Goal: Transaction & Acquisition: Purchase product/service

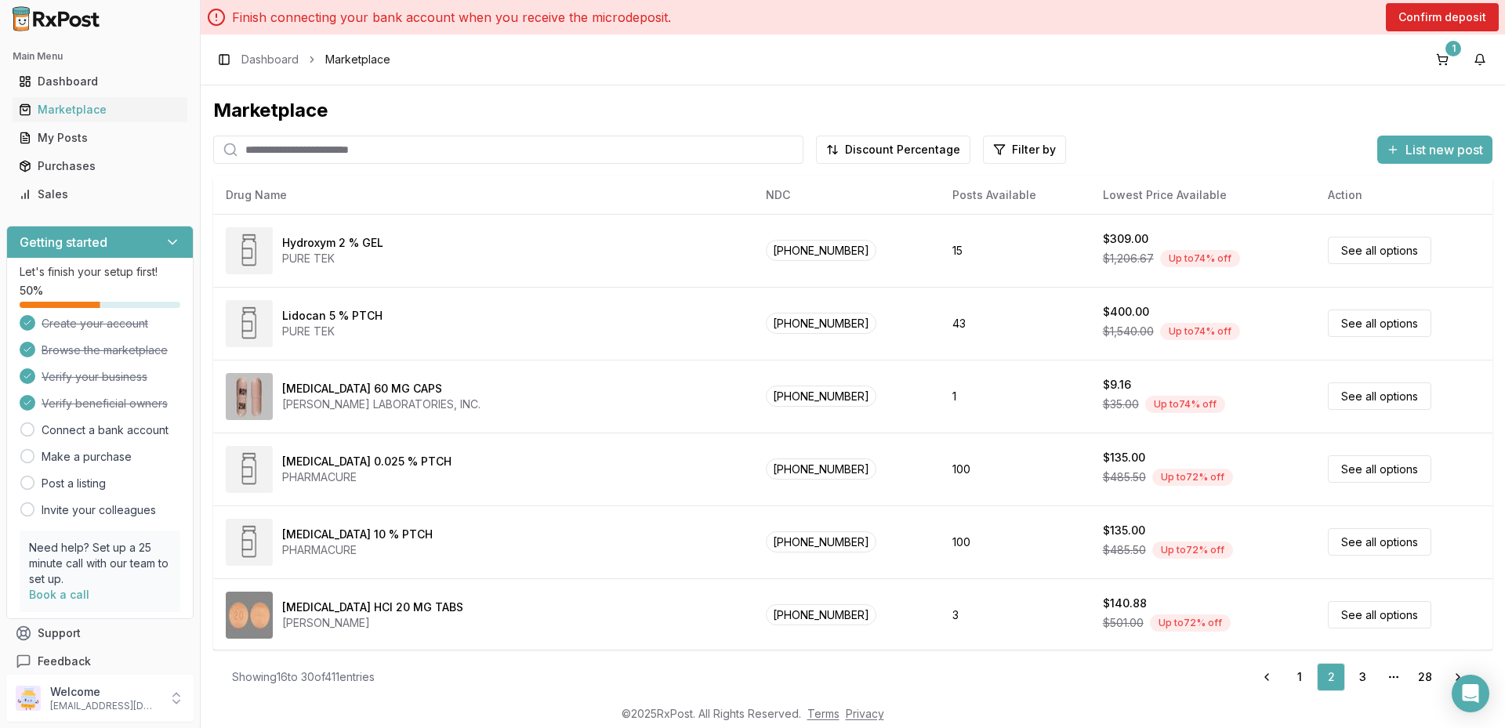
scroll to position [658, 0]
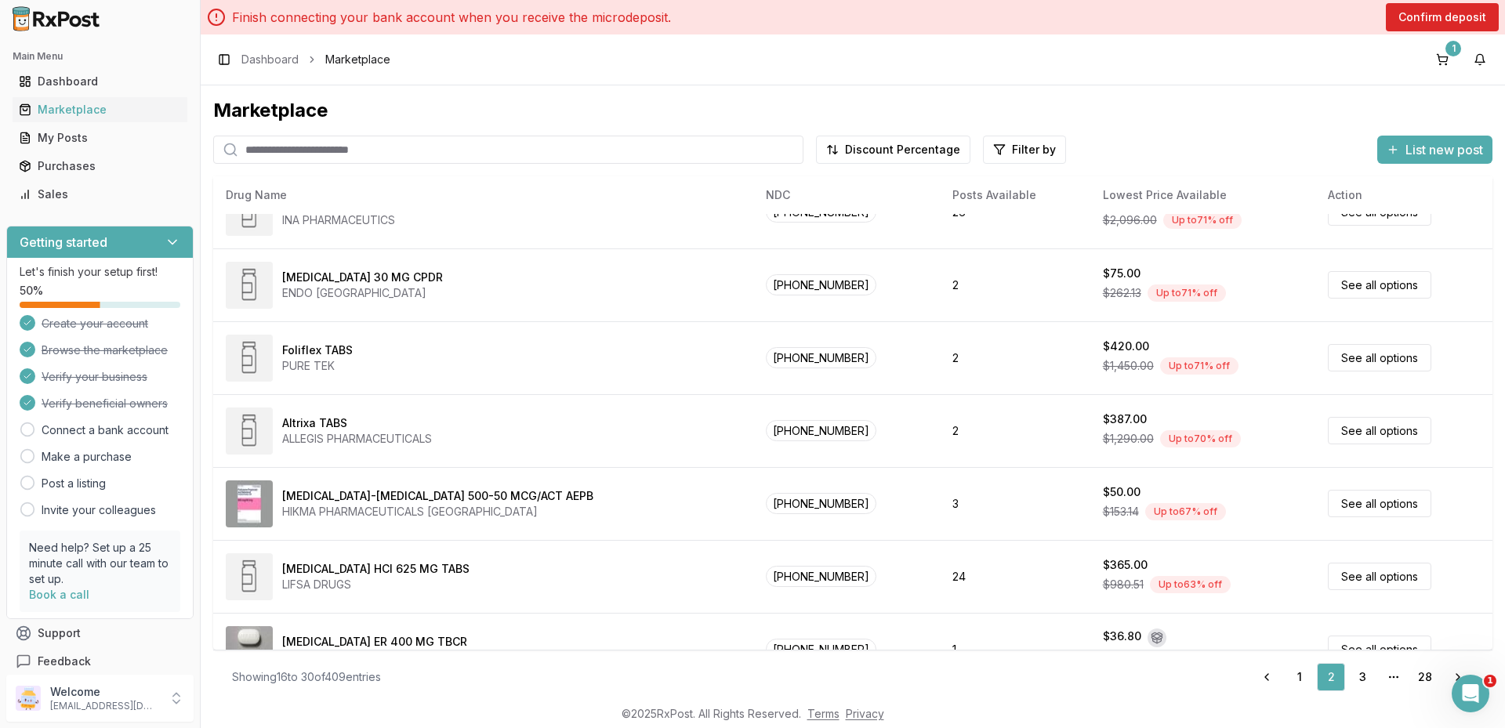
scroll to position [13, 0]
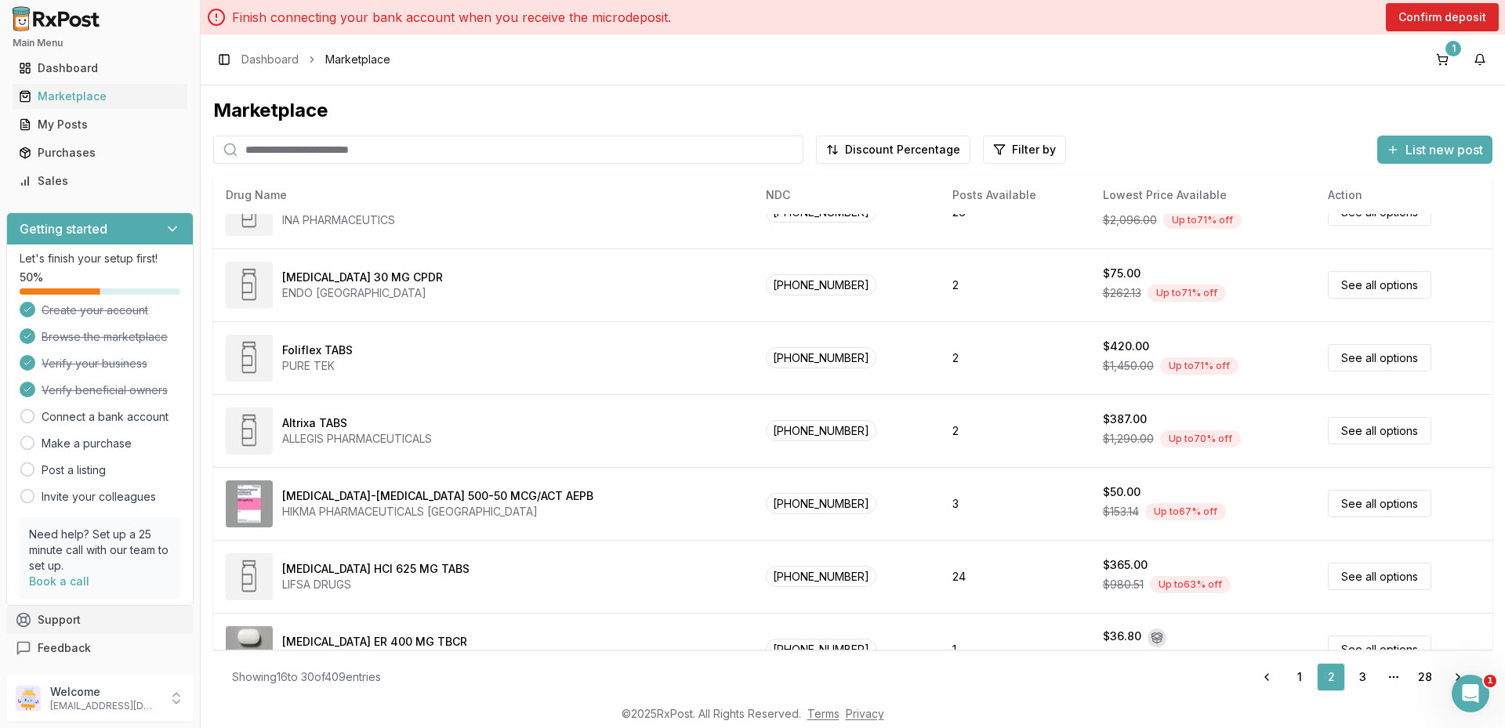
click at [75, 615] on button "Support" at bounding box center [99, 620] width 187 height 28
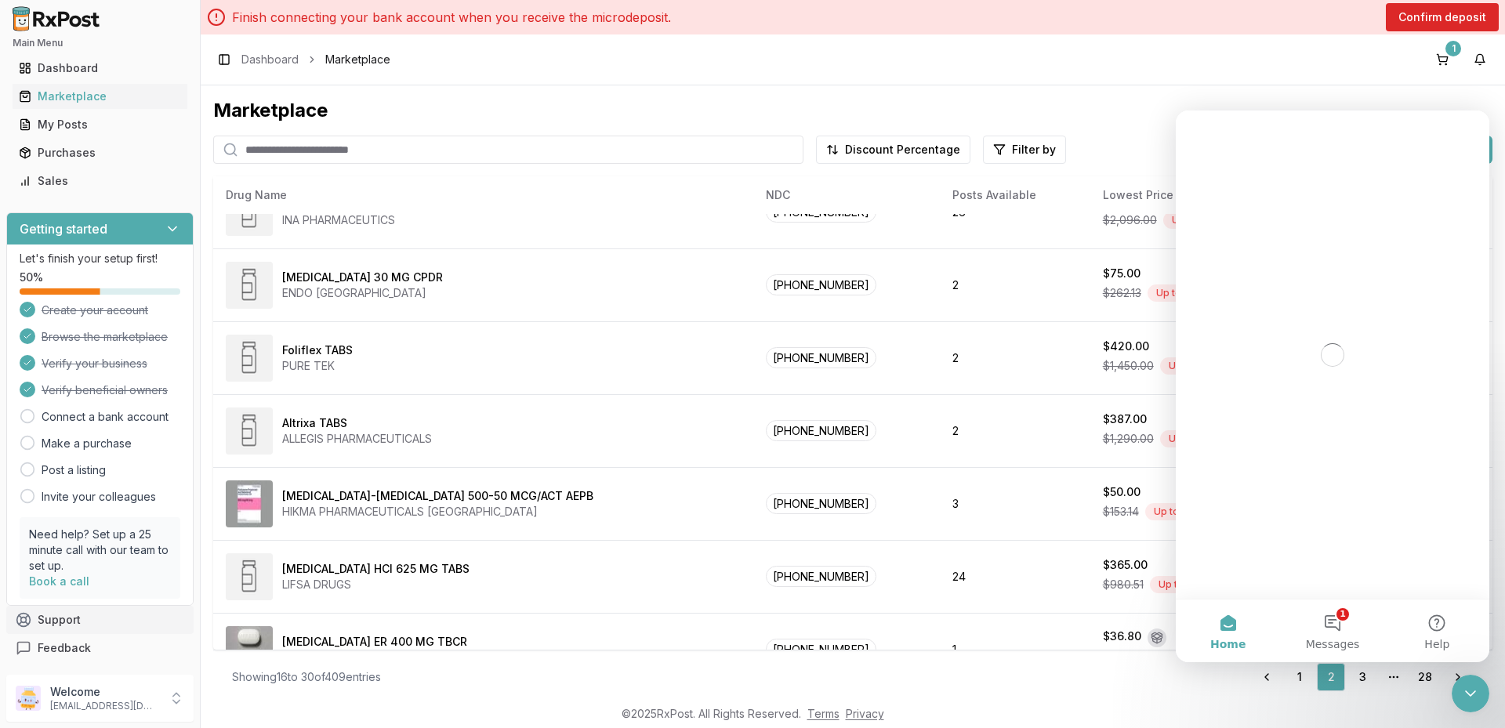
scroll to position [0, 0]
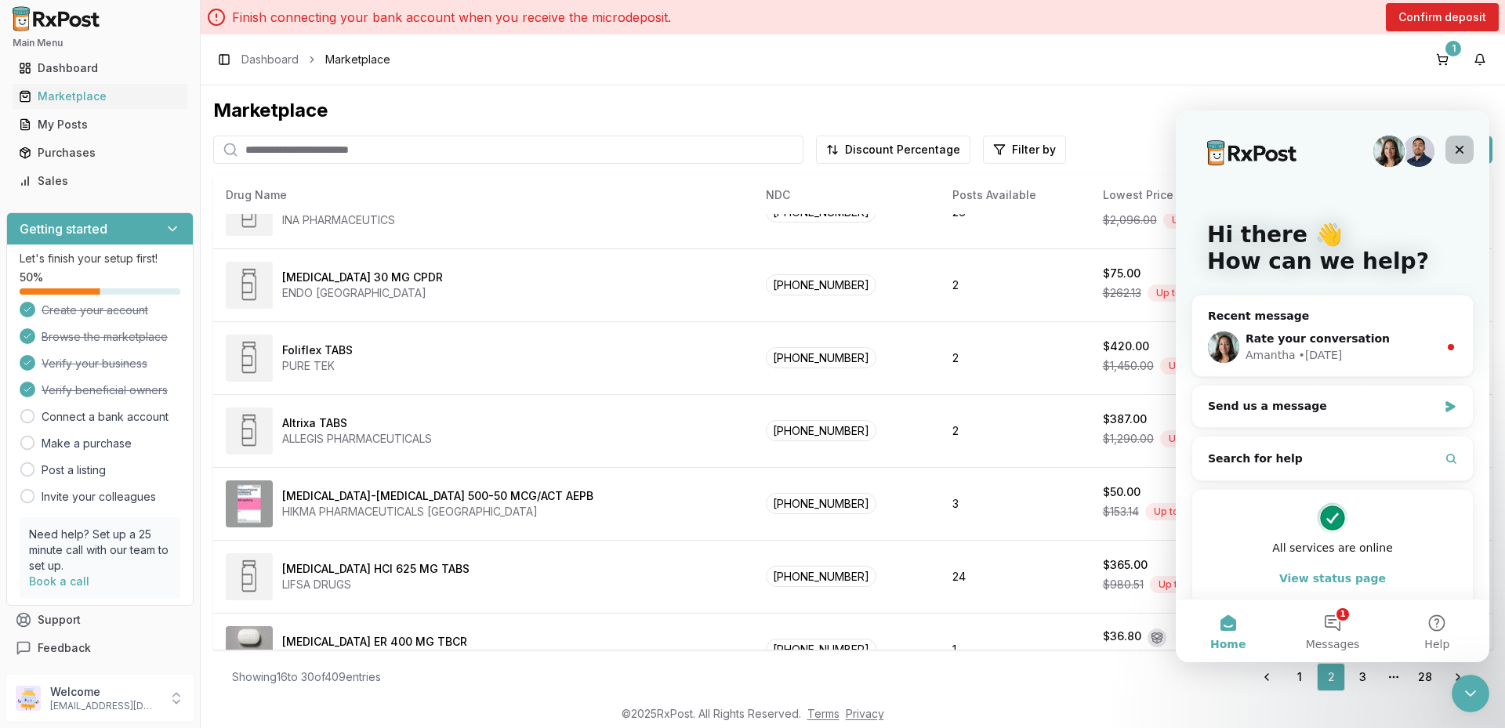
click at [1464, 154] on icon "Close" at bounding box center [1460, 149] width 13 height 13
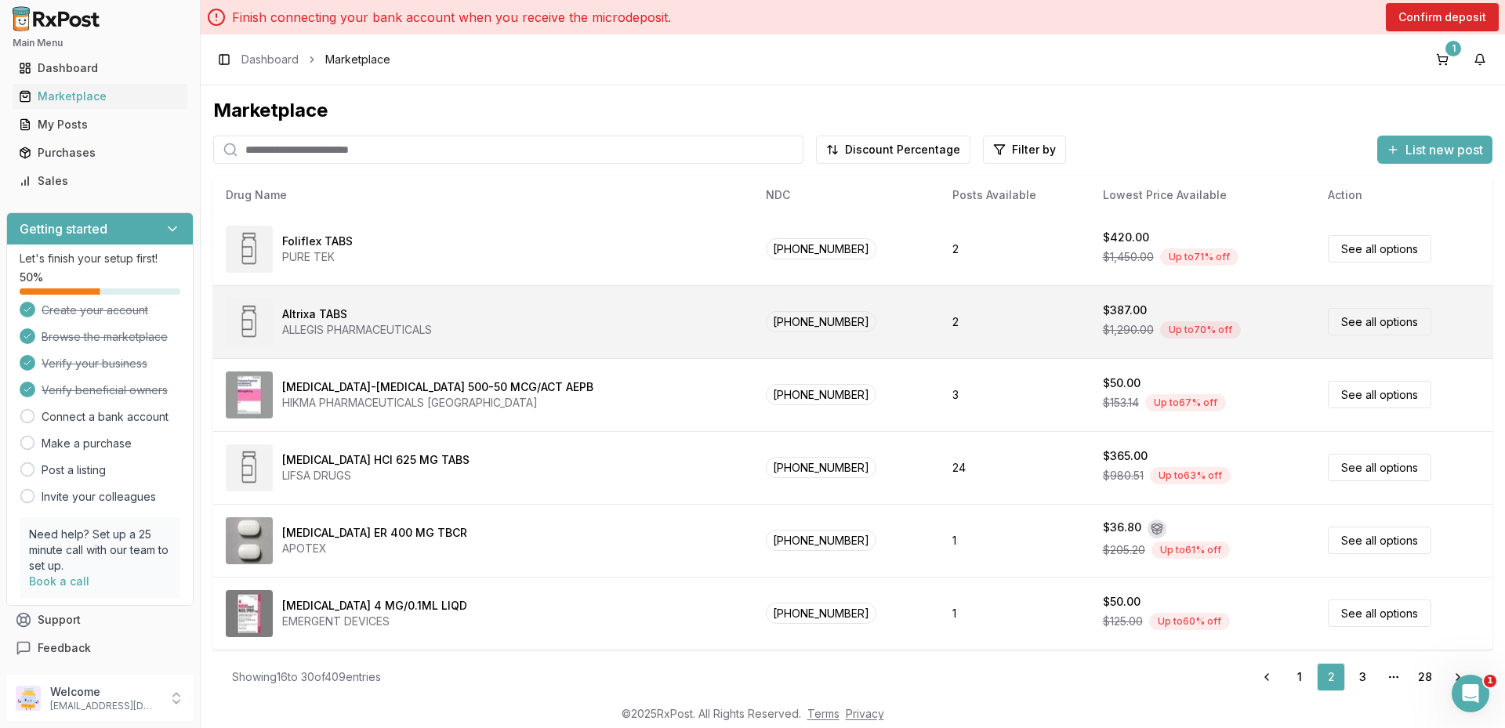
scroll to position [187, 0]
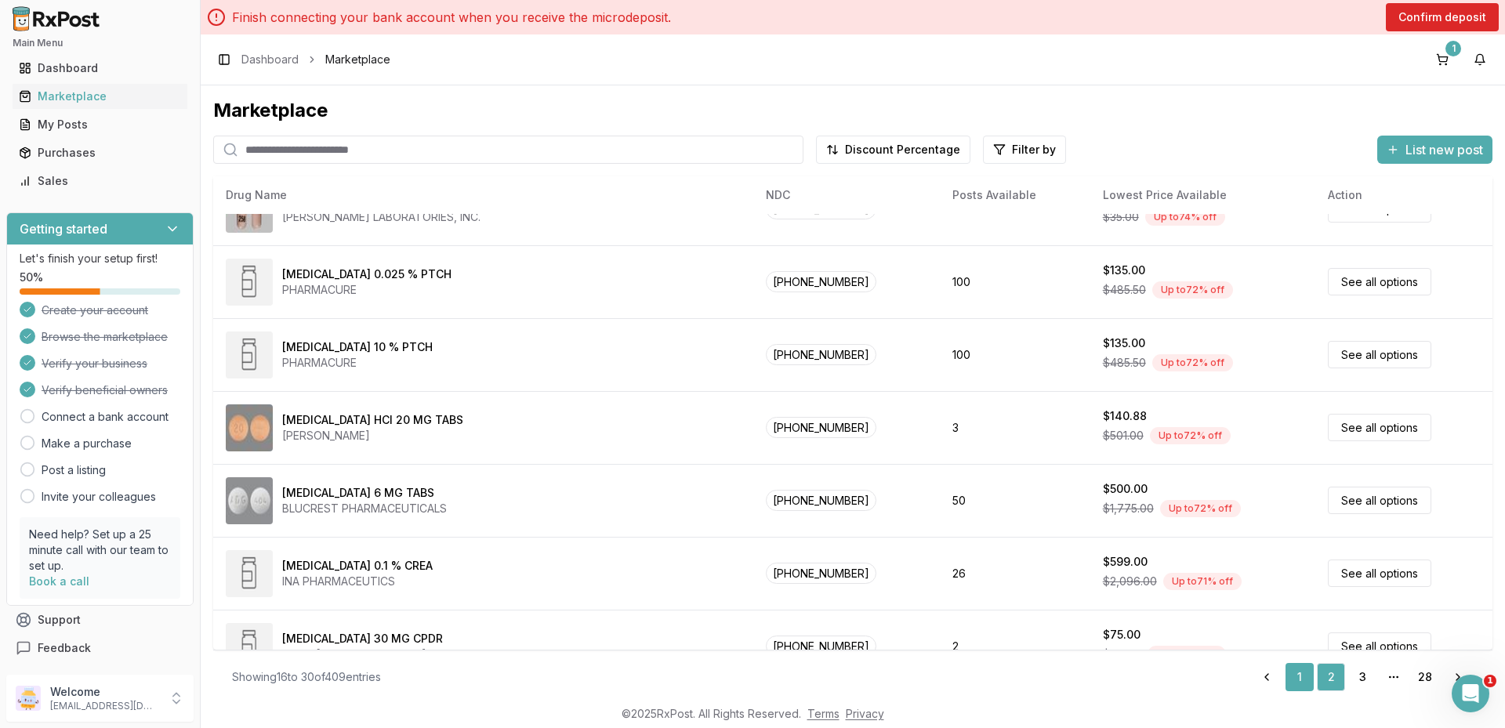
click at [1287, 677] on link "1" at bounding box center [1300, 677] width 28 height 28
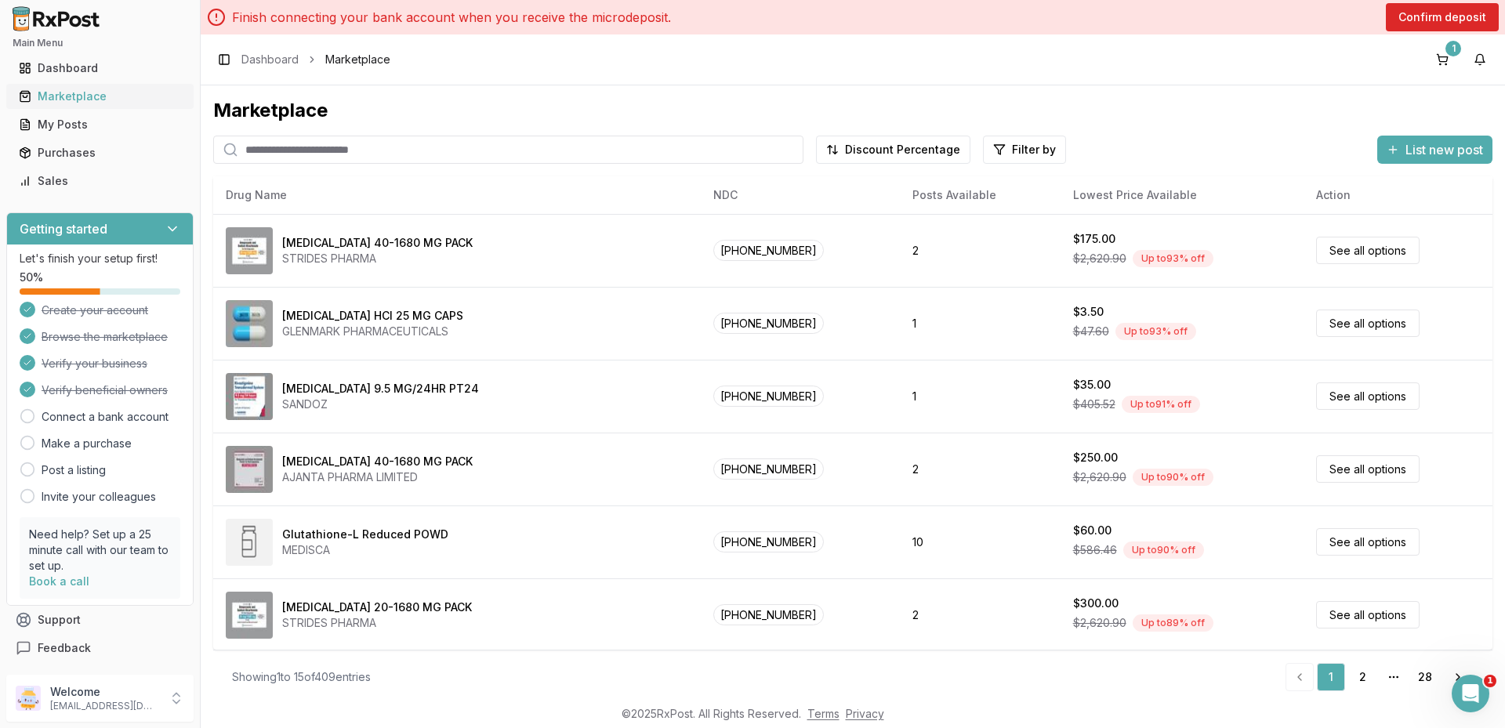
click at [83, 95] on div "Marketplace" at bounding box center [100, 97] width 162 height 16
click at [92, 68] on div "Dashboard" at bounding box center [100, 68] width 162 height 16
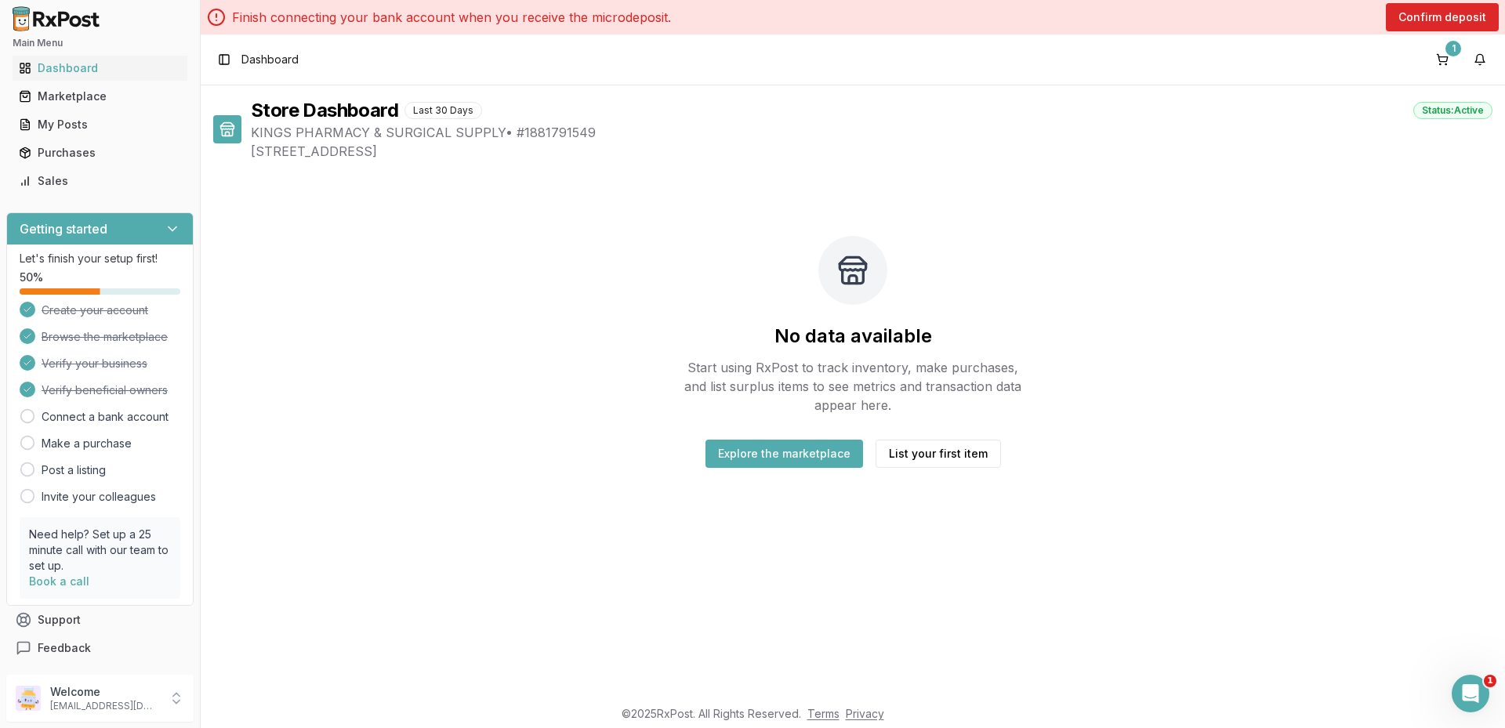
click at [750, 452] on button "Explore the marketplace" at bounding box center [785, 454] width 158 height 28
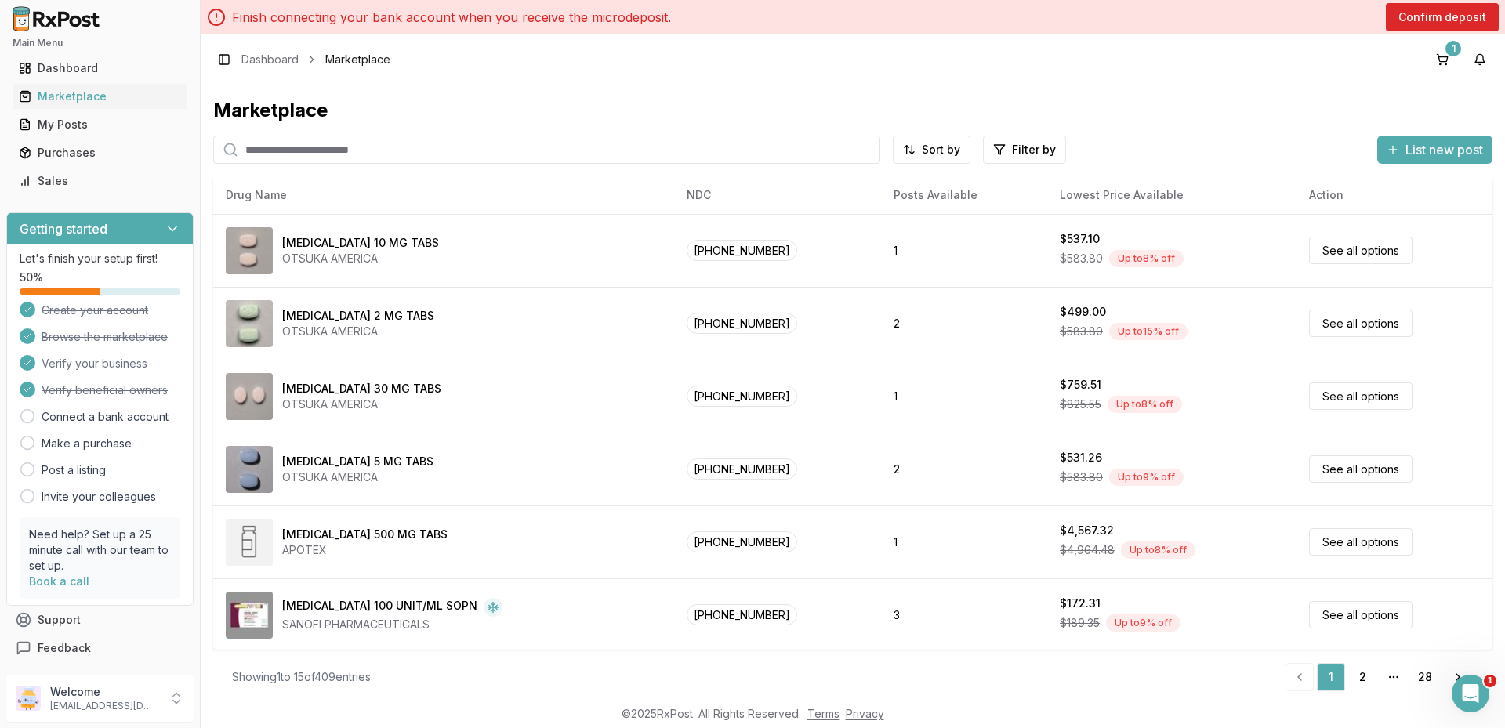
click at [347, 152] on input "search" at bounding box center [546, 150] width 667 height 28
type input "*****"
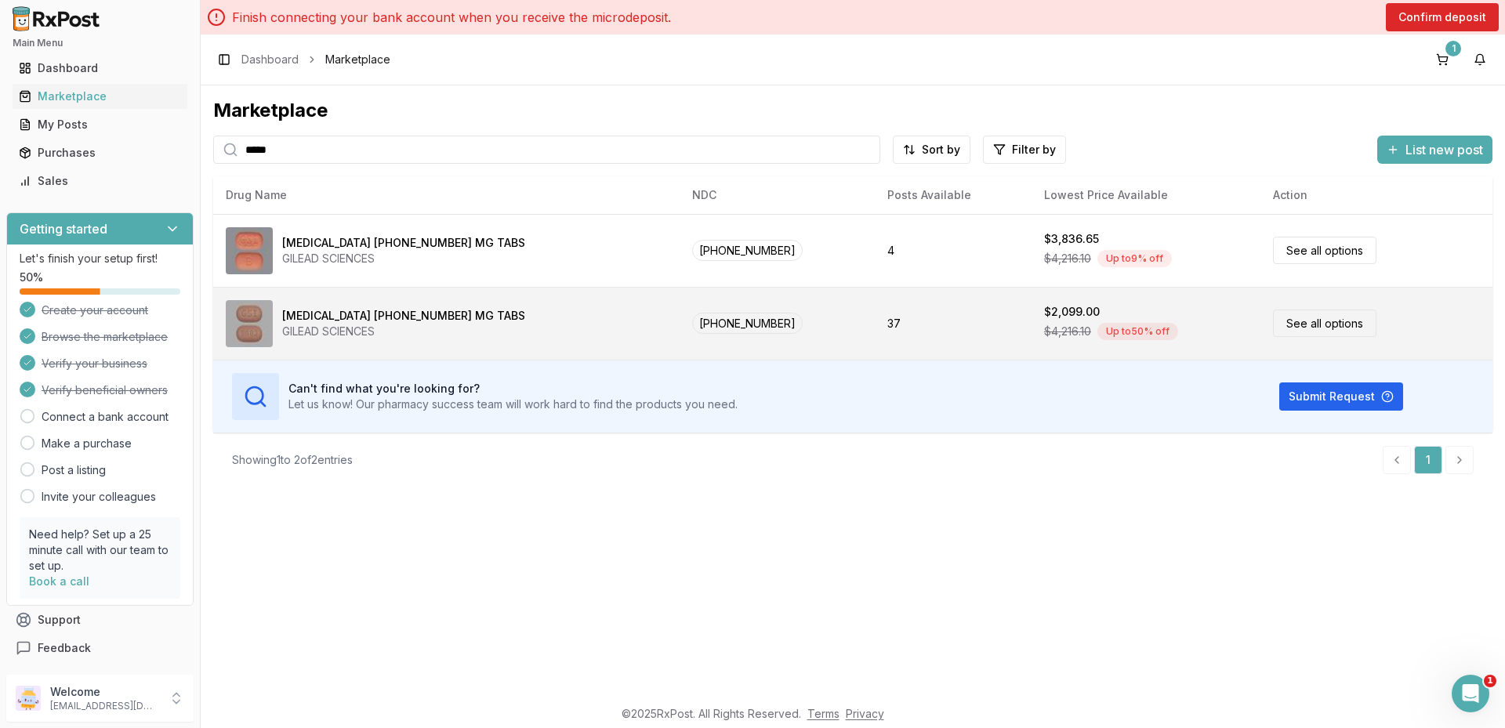
click at [311, 316] on div "Biktarvy 50-200-25 MG TABS" at bounding box center [403, 316] width 243 height 16
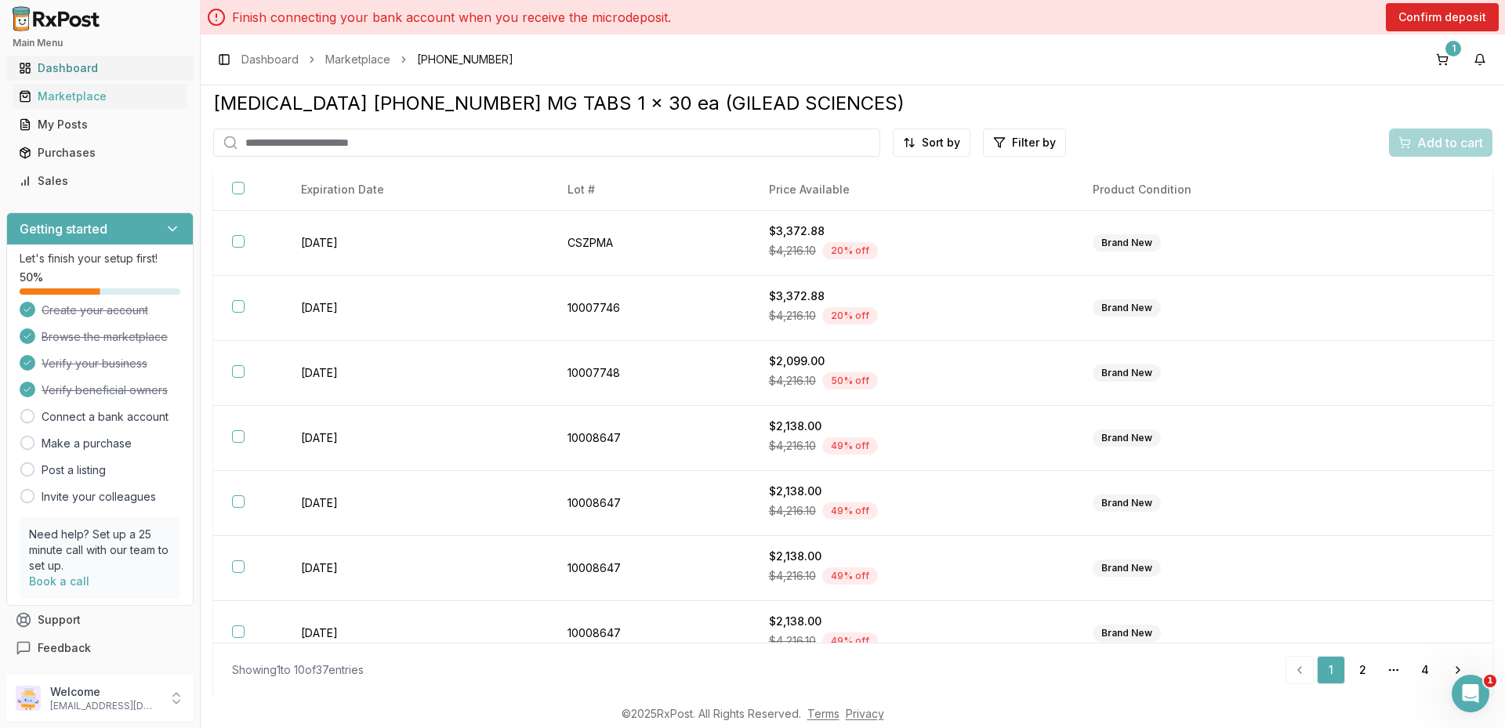
click at [90, 69] on div "Dashboard" at bounding box center [100, 68] width 162 height 16
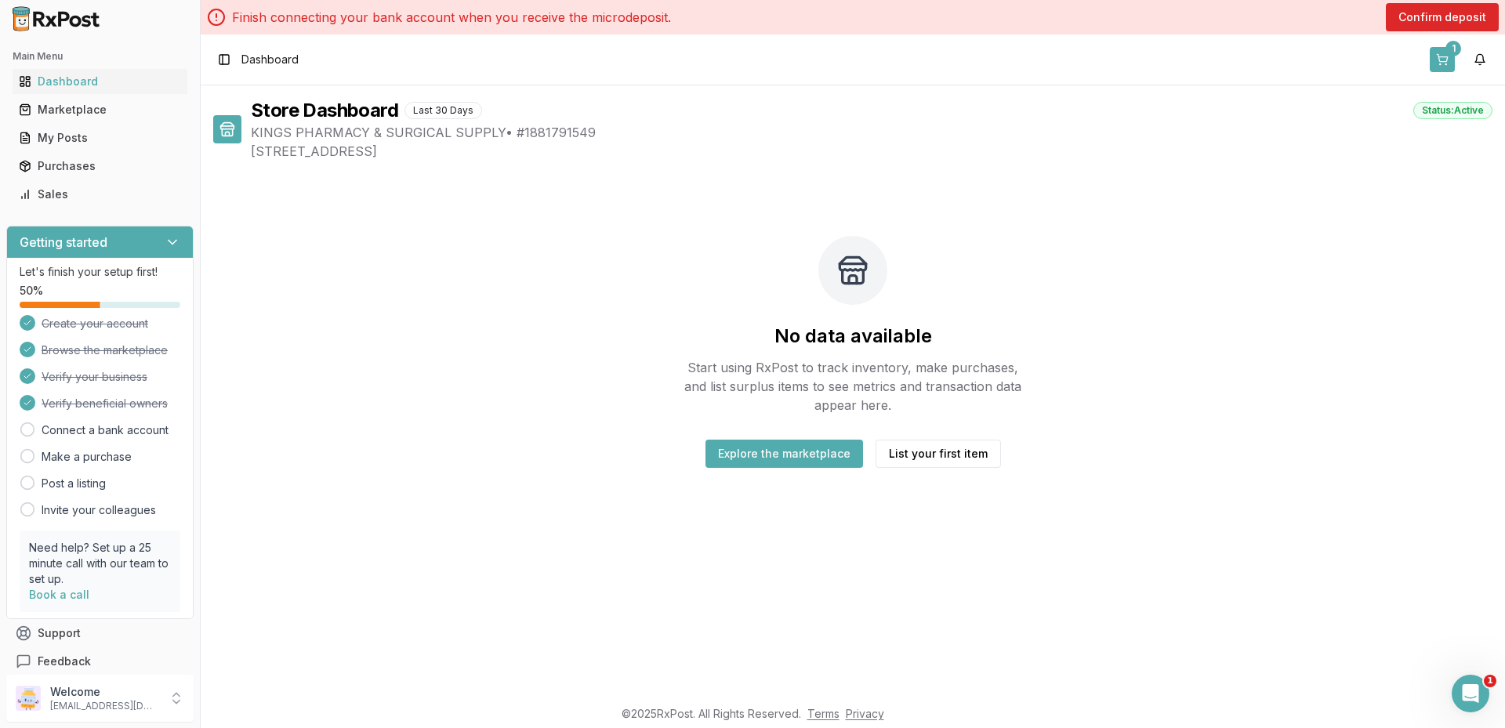
click at [1443, 54] on button "1" at bounding box center [1442, 59] width 25 height 25
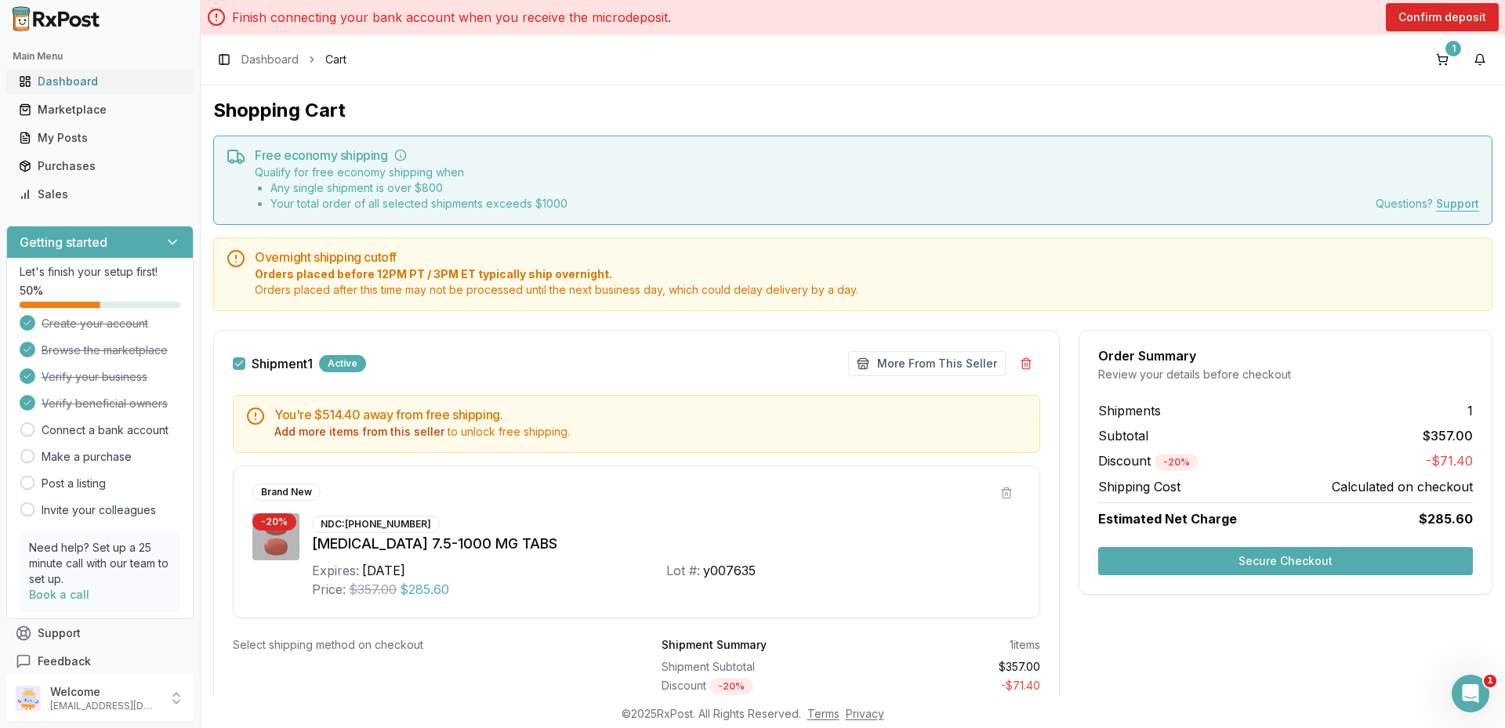
click at [93, 84] on div "Dashboard" at bounding box center [100, 82] width 162 height 16
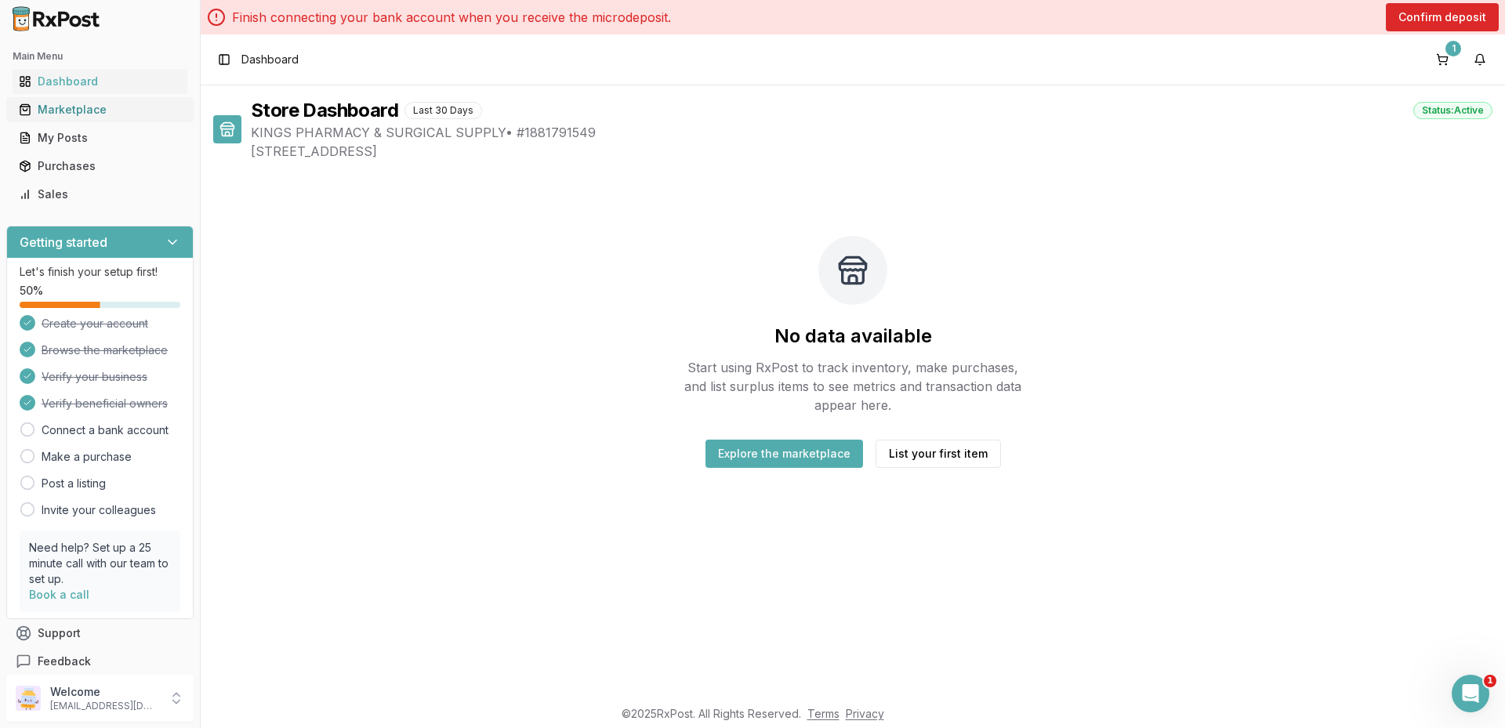
click at [93, 114] on div "Marketplace" at bounding box center [100, 110] width 162 height 16
